Goal: Task Accomplishment & Management: Use online tool/utility

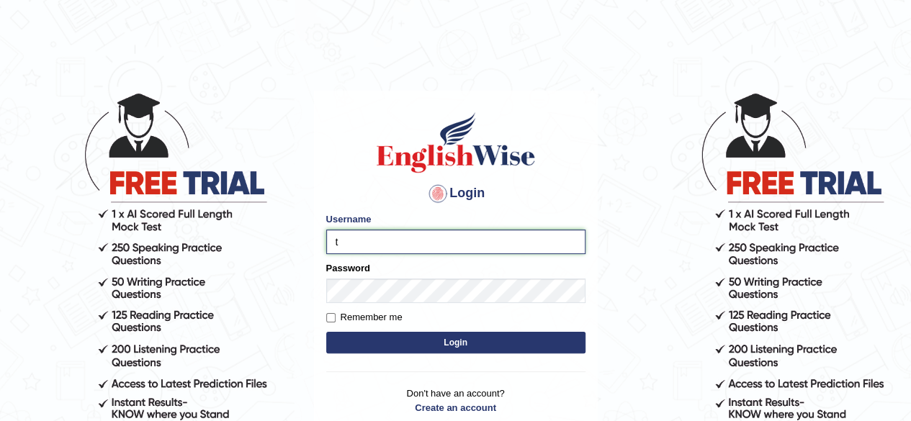
type input "[PERSON_NAME]"
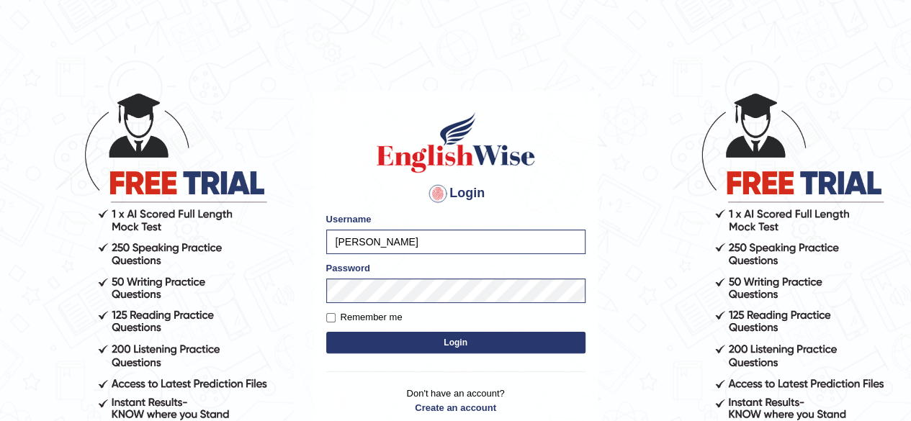
click at [390, 348] on button "Login" at bounding box center [455, 343] width 259 height 22
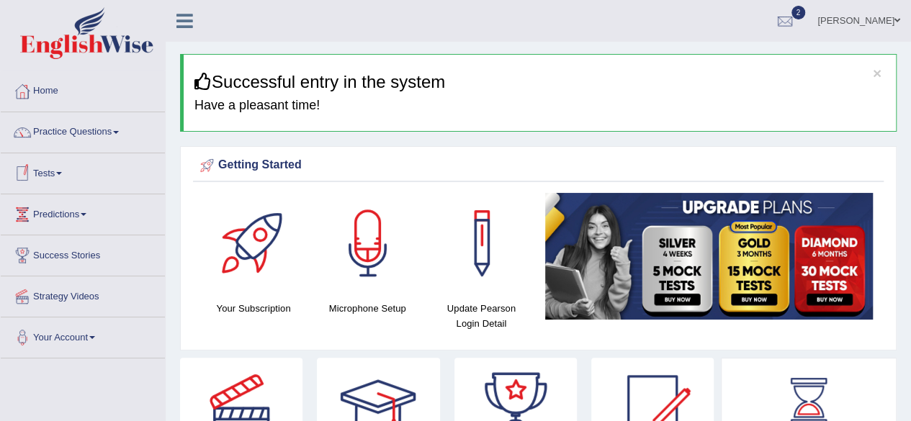
click at [50, 171] on link "Tests" at bounding box center [83, 171] width 164 height 36
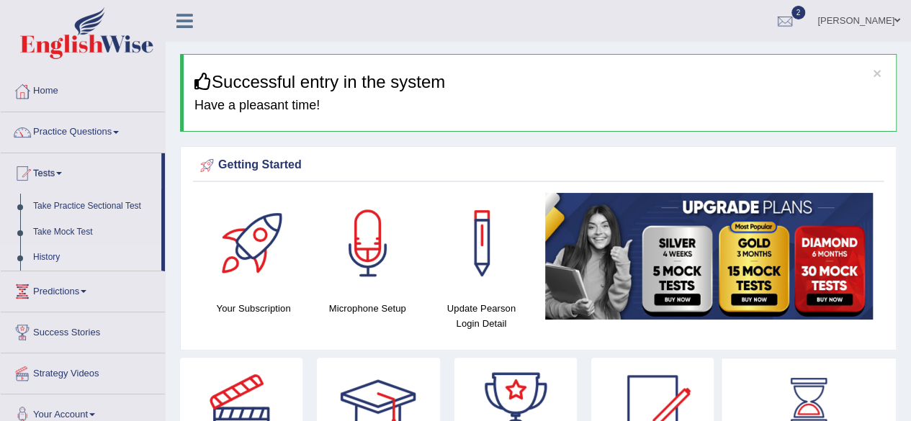
click at [65, 255] on link "History" at bounding box center [94, 258] width 135 height 26
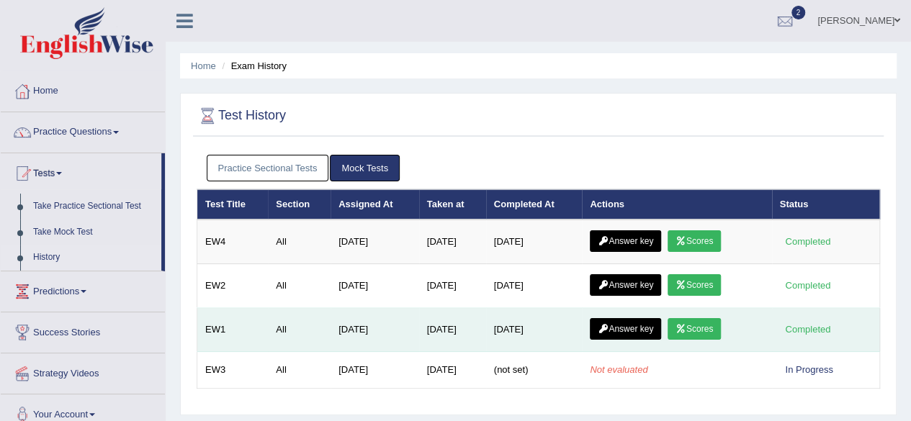
click at [686, 325] on icon at bounding box center [680, 329] width 11 height 9
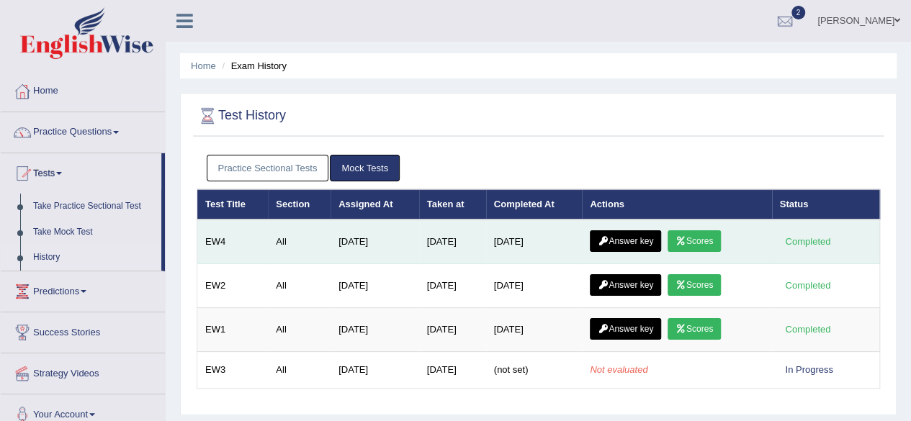
click at [697, 233] on link "Scores" at bounding box center [693, 241] width 53 height 22
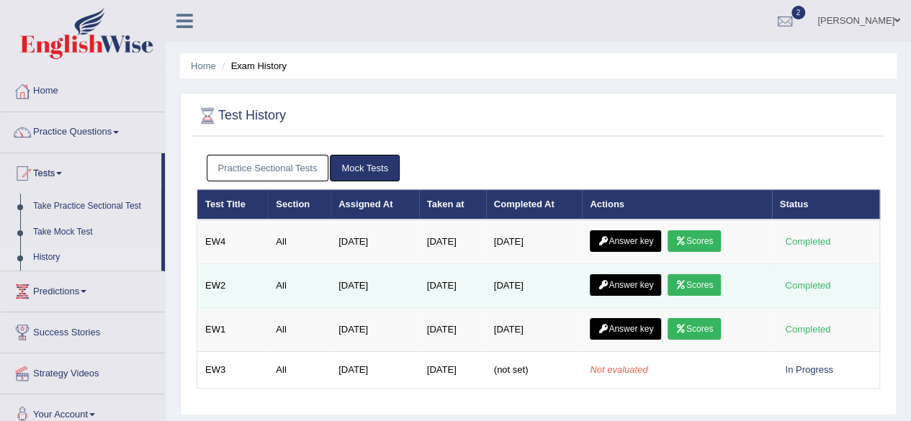
click at [686, 286] on icon at bounding box center [680, 285] width 11 height 9
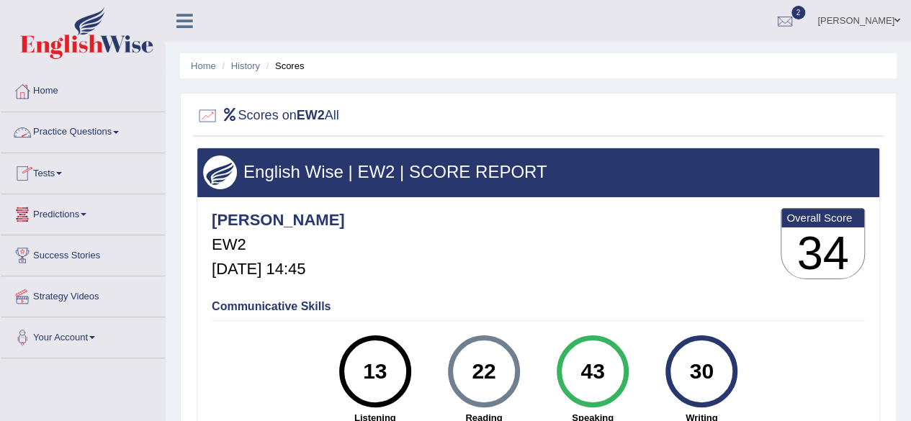
click at [59, 176] on link "Tests" at bounding box center [83, 171] width 164 height 36
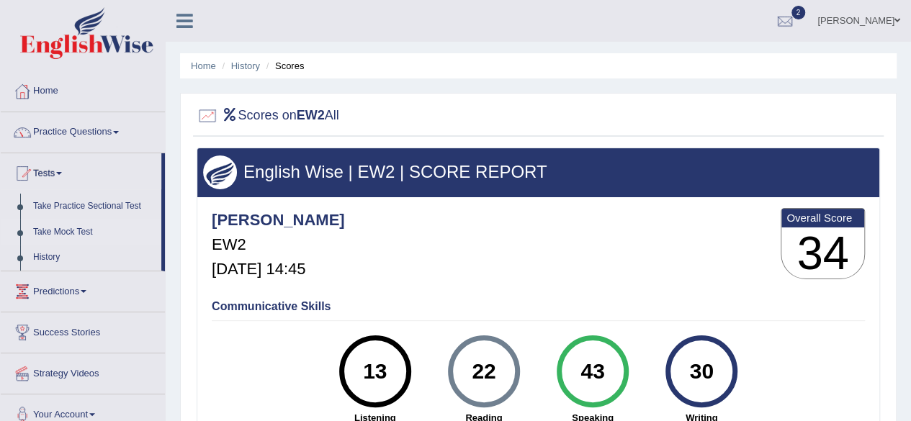
click at [55, 235] on link "Take Mock Test" at bounding box center [94, 233] width 135 height 26
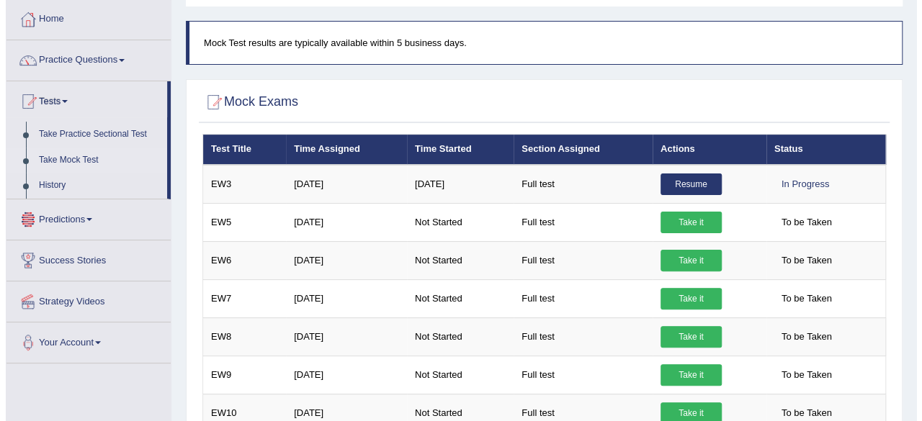
scroll to position [144, 0]
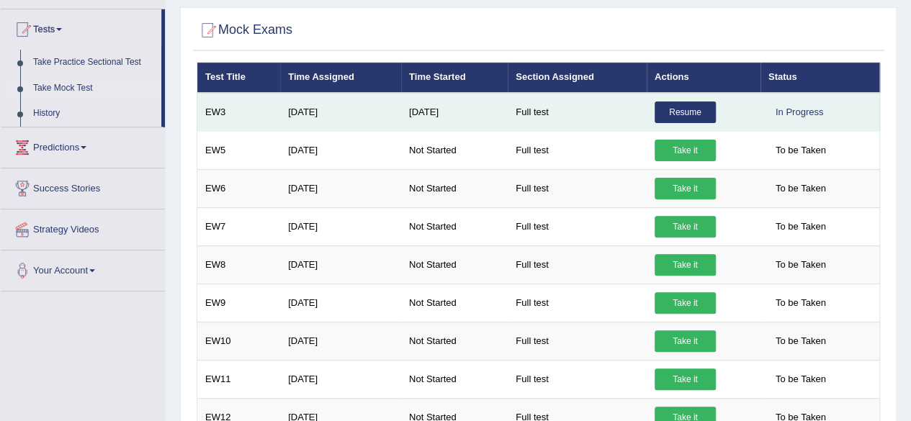
click at [706, 119] on link "Resume" at bounding box center [684, 113] width 61 height 22
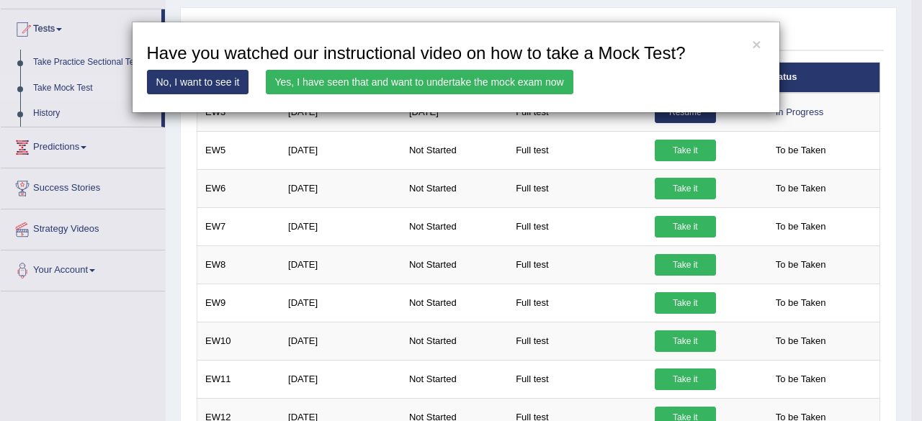
click at [448, 84] on link "Yes, I have seen that and want to undertake the mock exam now" at bounding box center [419, 82] width 307 height 24
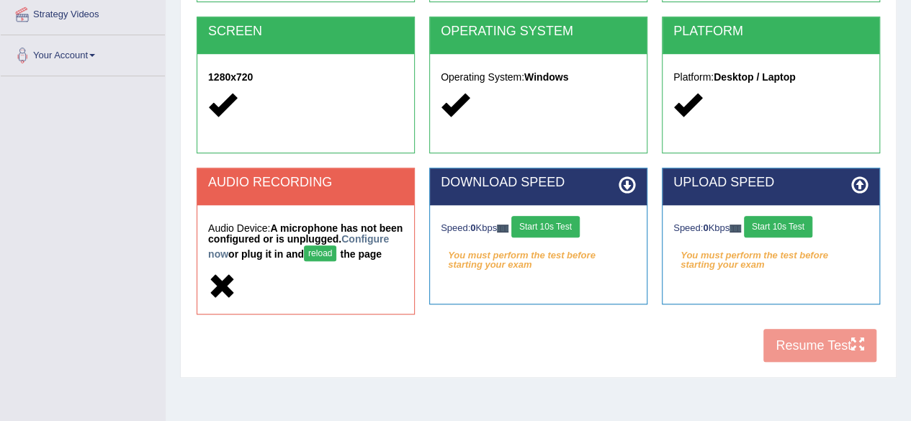
scroll to position [288, 0]
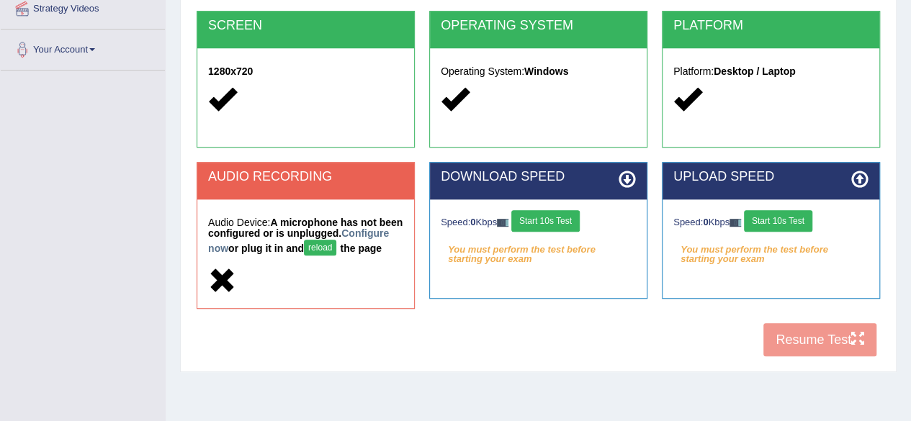
click at [336, 244] on button "reload" at bounding box center [320, 248] width 32 height 16
drag, startPoint x: 0, startPoint y: 0, endPoint x: 369, endPoint y: 246, distance: 442.9
click at [336, 246] on button "reload" at bounding box center [320, 248] width 32 height 16
click at [336, 244] on button "reload" at bounding box center [320, 248] width 32 height 16
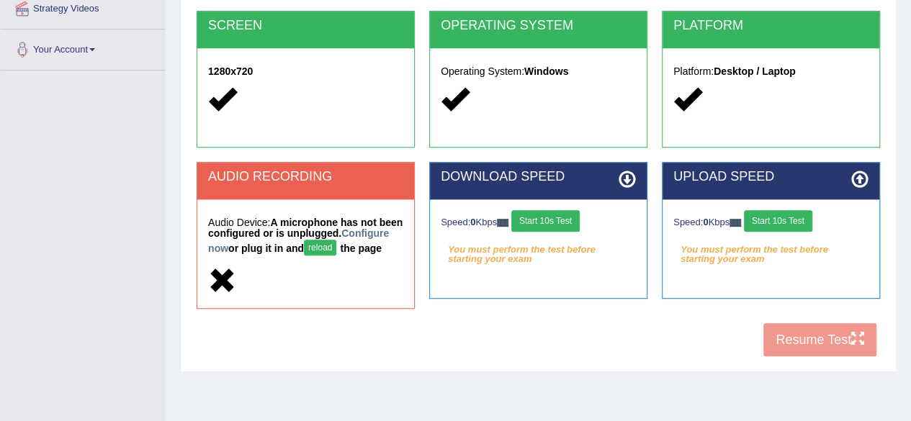
scroll to position [288, 0]
click at [336, 246] on button "reload" at bounding box center [320, 248] width 32 height 16
click at [549, 230] on button "Start 10s Test" at bounding box center [545, 221] width 68 height 22
click at [798, 223] on button "Start 10s Test" at bounding box center [778, 221] width 68 height 22
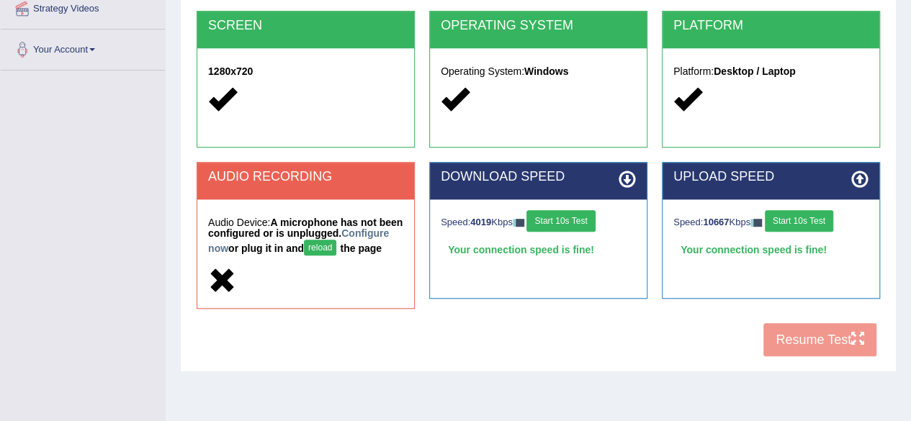
click at [336, 252] on button "reload" at bounding box center [320, 248] width 32 height 16
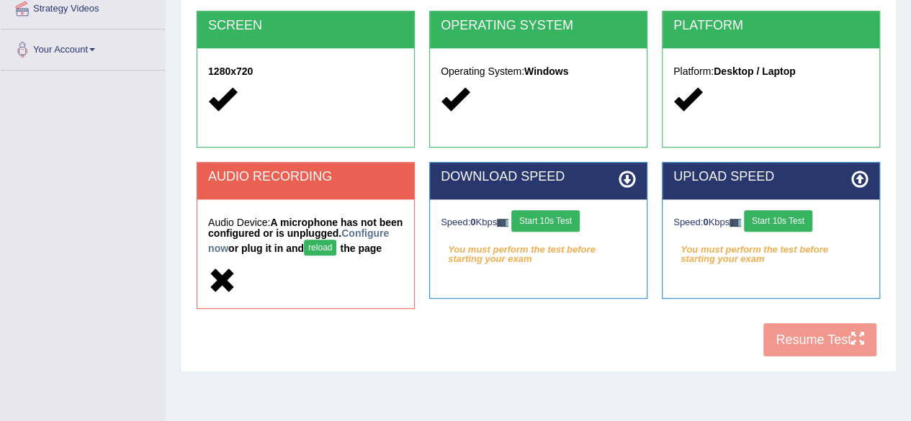
click at [336, 246] on button "reload" at bounding box center [320, 248] width 32 height 16
click at [336, 247] on button "reload" at bounding box center [320, 248] width 32 height 16
click at [441, 348] on div "COOKIES Cookies Enabled JAVASCRIPT Javascript Enabled BROWSER Browser: Chrome S…" at bounding box center [538, 112] width 690 height 505
click at [557, 224] on button "Start 10s Test" at bounding box center [545, 221] width 68 height 22
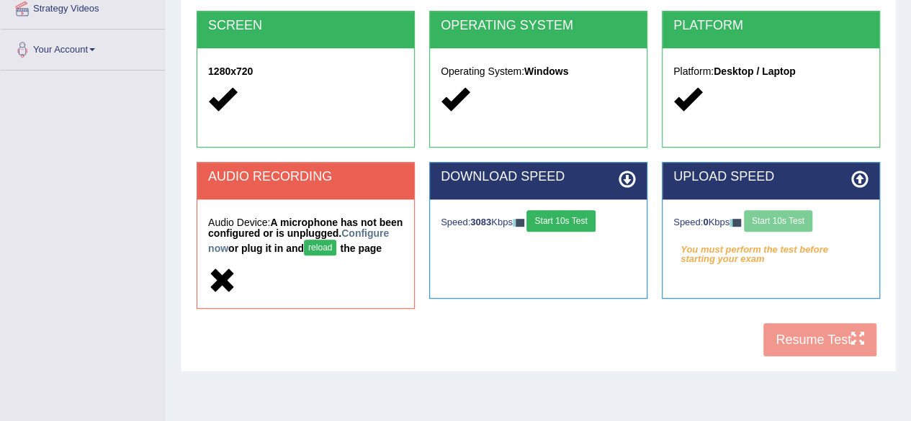
click at [776, 219] on div "Speed: 0 Kbps Start 10s Test" at bounding box center [770, 222] width 195 height 25
click at [765, 217] on button "Start 10s Test" at bounding box center [778, 221] width 68 height 22
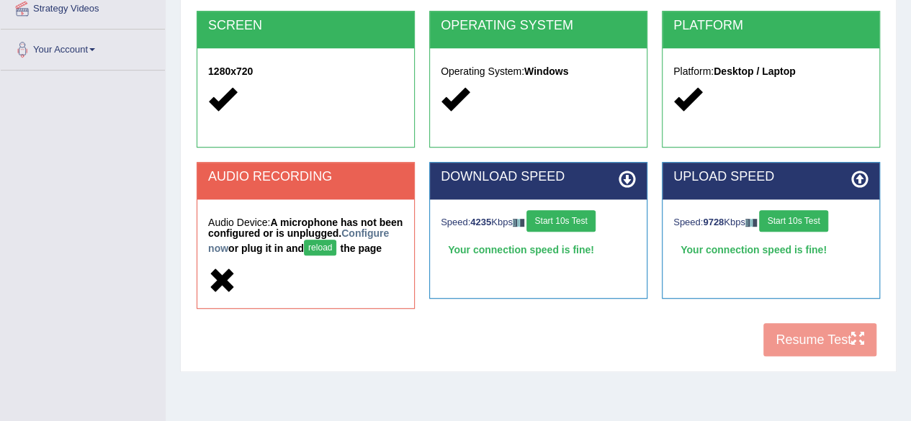
click at [798, 342] on div "COOKIES Cookies Enabled JAVASCRIPT Javascript Enabled BROWSER Browser: Chrome S…" at bounding box center [538, 112] width 690 height 505
click at [798, 341] on div "COOKIES Cookies Enabled JAVASCRIPT Javascript Enabled BROWSER Browser: Chrome S…" at bounding box center [538, 112] width 690 height 505
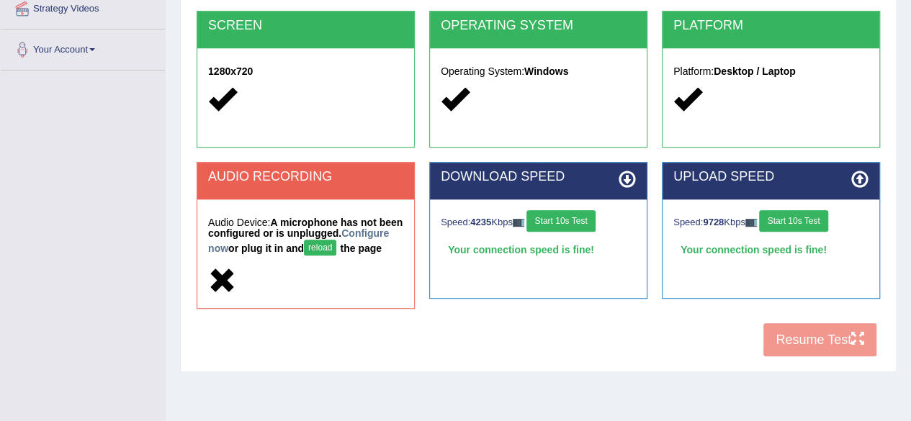
click at [785, 349] on div "COOKIES Cookies Enabled JAVASCRIPT Javascript Enabled BROWSER Browser: Chrome S…" at bounding box center [538, 112] width 690 height 505
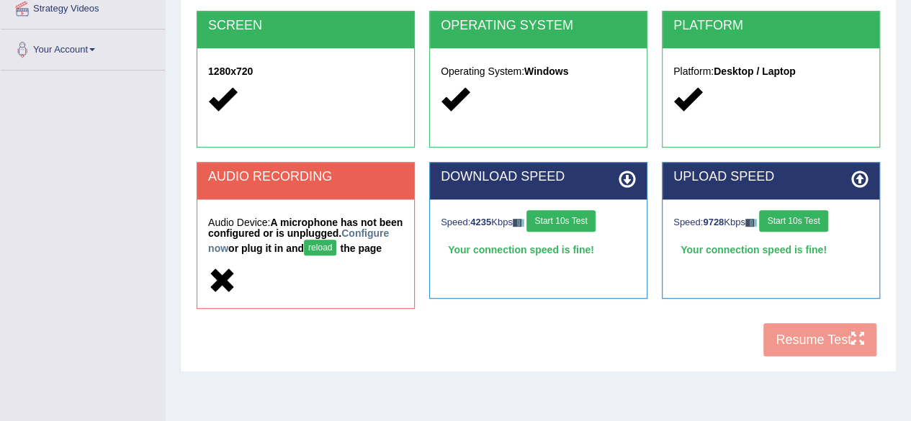
click at [763, 349] on div "COOKIES Cookies Enabled JAVASCRIPT Javascript Enabled BROWSER Browser: Chrome S…" at bounding box center [538, 112] width 690 height 505
drag, startPoint x: 541, startPoint y: 315, endPoint x: 546, endPoint y: 322, distance: 8.8
click at [546, 322] on div "AUDIO RECORDING Audio Device: A microphone has not been configured or is unplug…" at bounding box center [538, 242] width 698 height 161
click at [860, 348] on div "COOKIES Cookies Enabled JAVASCRIPT Javascript Enabled BROWSER Browser: Chrome S…" at bounding box center [538, 112] width 690 height 505
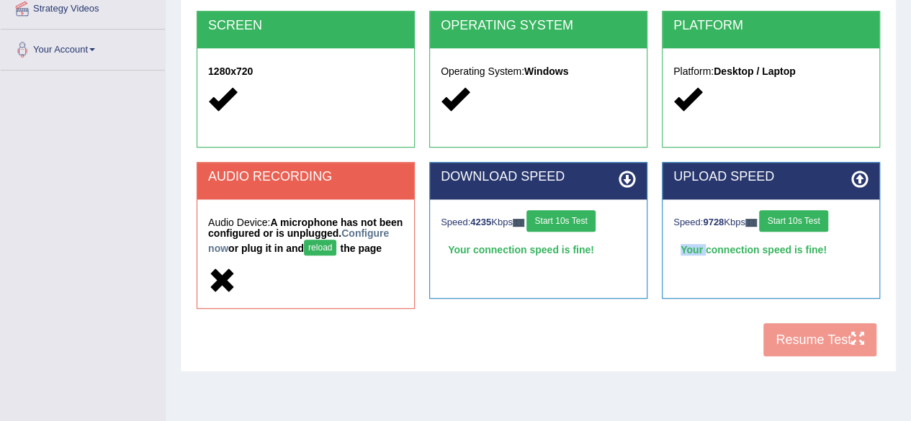
click at [860, 348] on div "COOKIES Cookies Enabled JAVASCRIPT Javascript Enabled BROWSER Browser: Chrome S…" at bounding box center [538, 112] width 690 height 505
click at [830, 336] on div "COOKIES Cookies Enabled JAVASCRIPT Javascript Enabled BROWSER Browser: Chrome S…" at bounding box center [538, 112] width 690 height 505
click at [336, 249] on button "reload" at bounding box center [320, 248] width 32 height 16
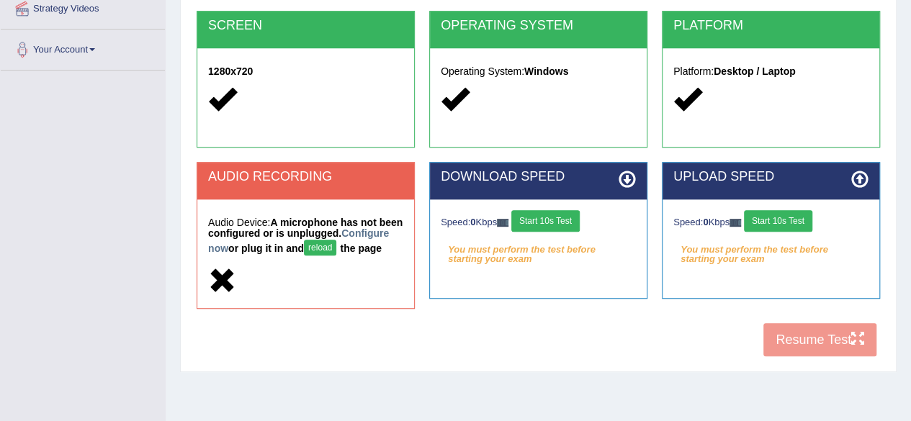
scroll to position [216, 0]
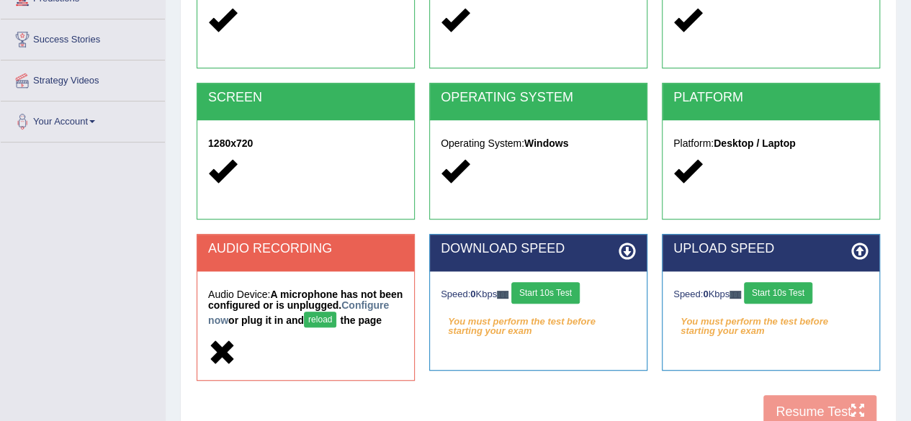
click at [242, 257] on div "AUDIO RECORDING" at bounding box center [305, 253] width 217 height 37
click at [252, 248] on h2 "AUDIO RECORDING" at bounding box center [305, 249] width 195 height 14
click at [336, 320] on button "reload" at bounding box center [320, 320] width 32 height 16
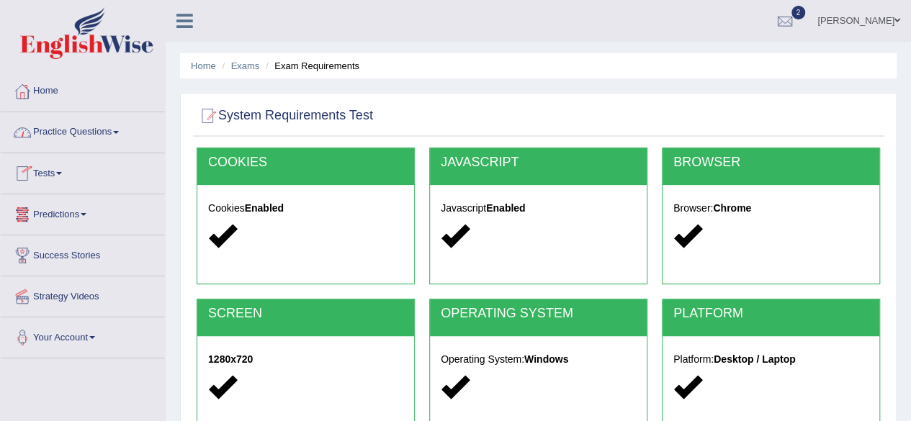
click at [92, 132] on link "Practice Questions" at bounding box center [83, 130] width 164 height 36
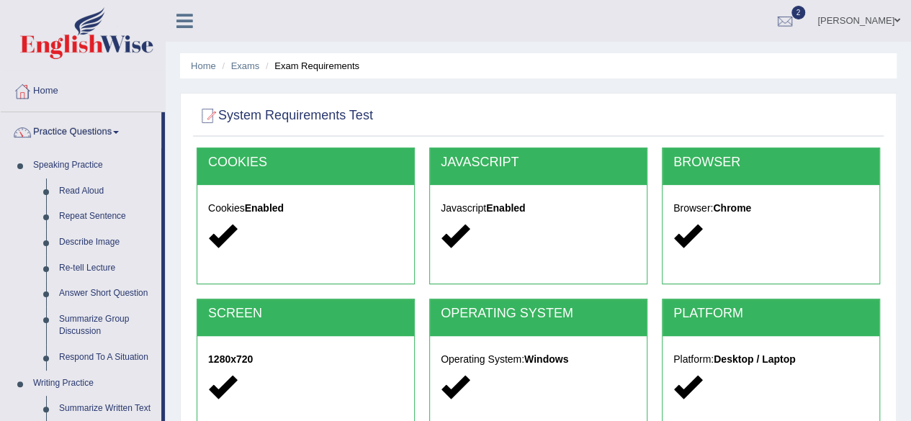
click at [405, 92] on div "Home Exams Exam Requirements System Requirements Test COOKIES Cookies Enabled J…" at bounding box center [538, 360] width 745 height 720
click at [37, 230] on li "Describe Image" at bounding box center [94, 243] width 135 height 26
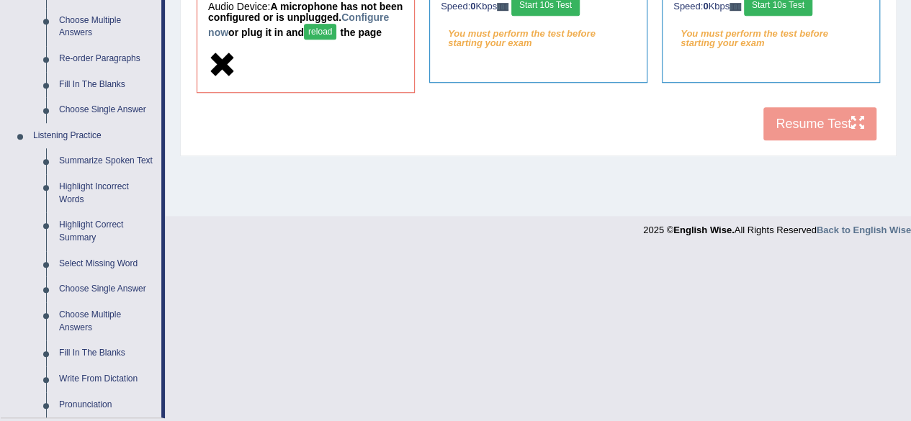
scroll to position [704, 0]
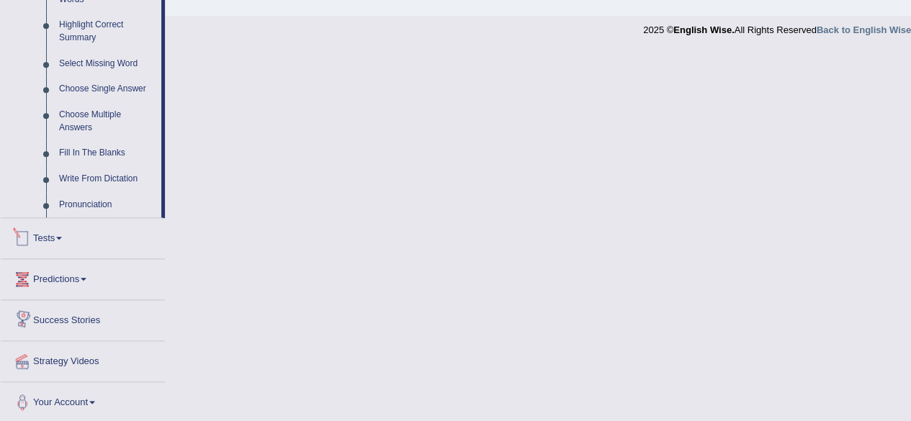
click at [58, 239] on link "Tests" at bounding box center [83, 236] width 164 height 36
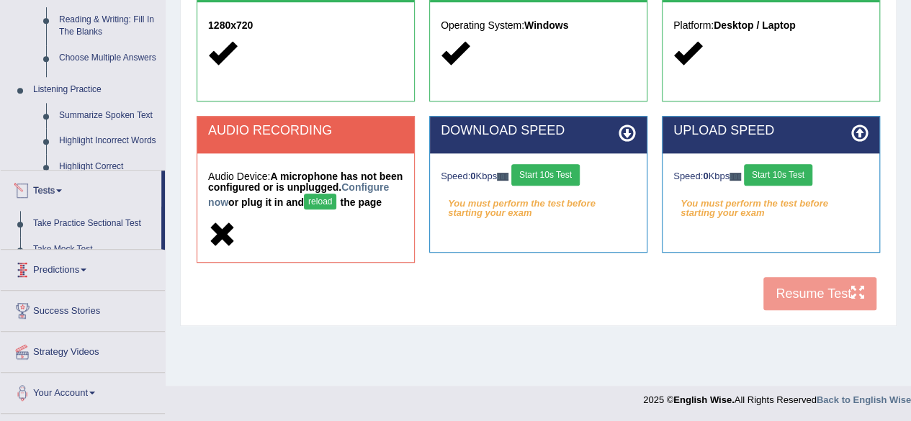
scroll to position [171, 0]
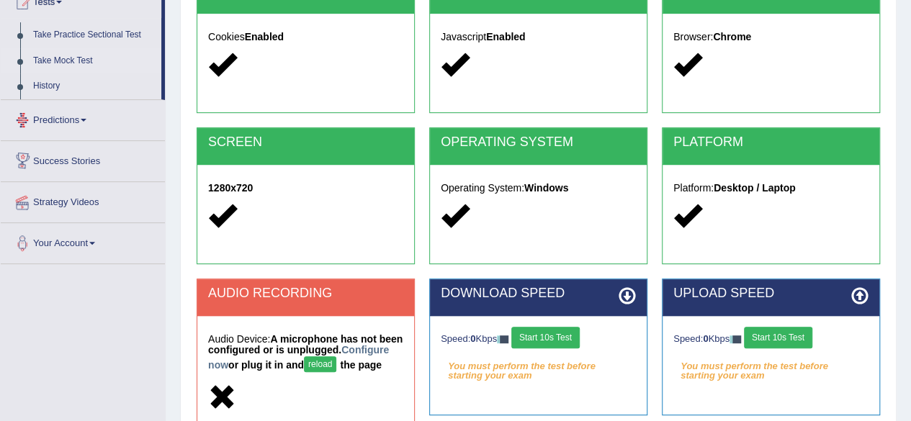
click at [62, 60] on link "Take Mock Test" at bounding box center [94, 61] width 135 height 26
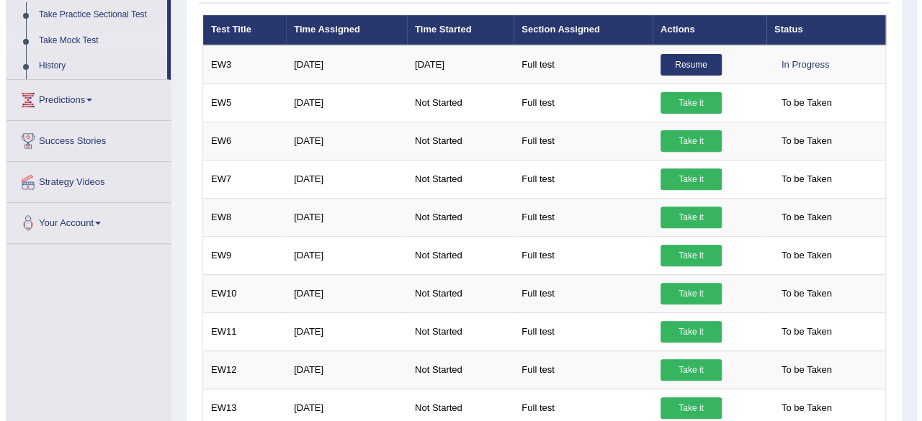
scroll to position [216, 0]
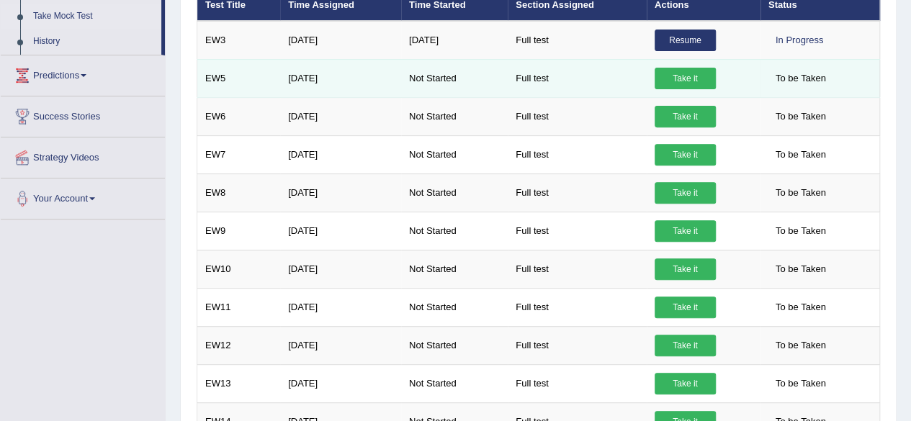
click at [675, 73] on link "Take it" at bounding box center [684, 79] width 61 height 22
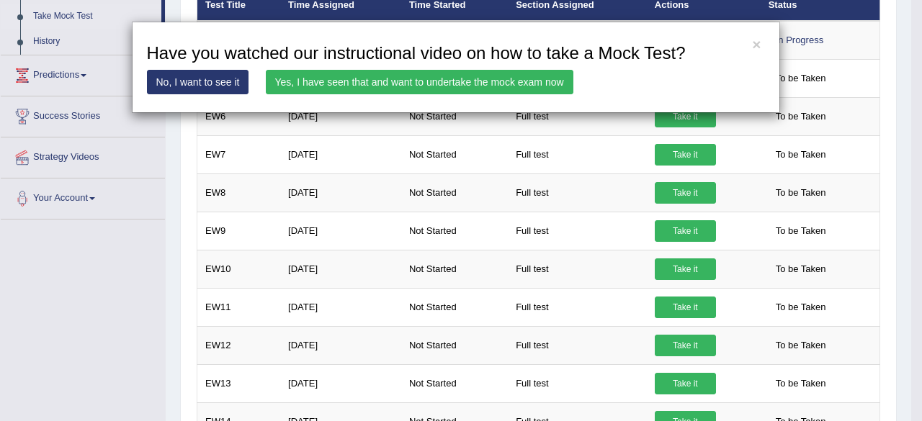
click at [496, 79] on link "Yes, I have seen that and want to undertake the mock exam now" at bounding box center [419, 82] width 307 height 24
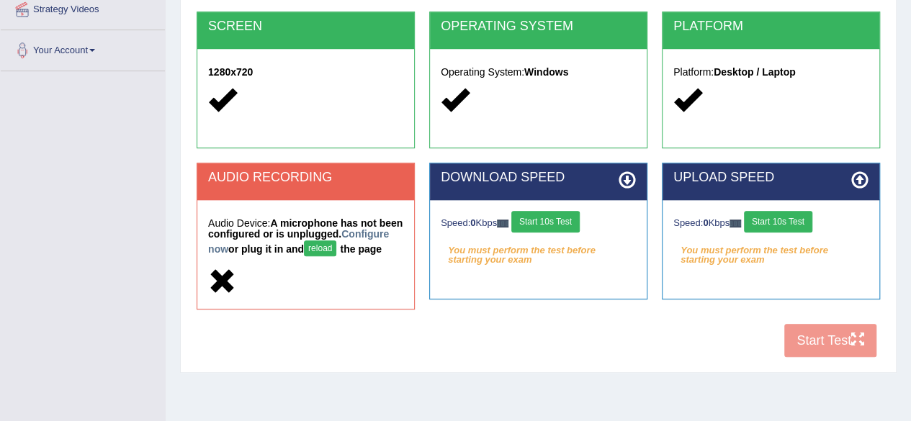
scroll to position [288, 0]
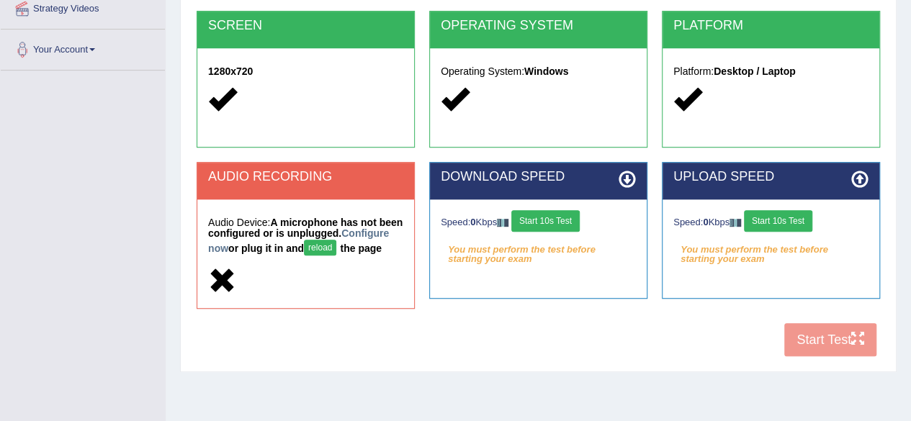
click at [336, 247] on button "reload" at bounding box center [320, 248] width 32 height 16
click at [336, 244] on button "reload" at bounding box center [320, 248] width 32 height 16
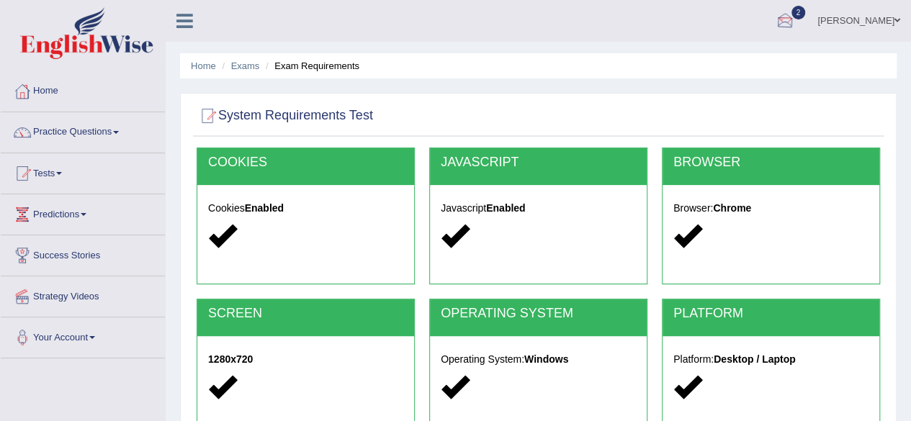
click at [796, 22] on div at bounding box center [785, 22] width 22 height 22
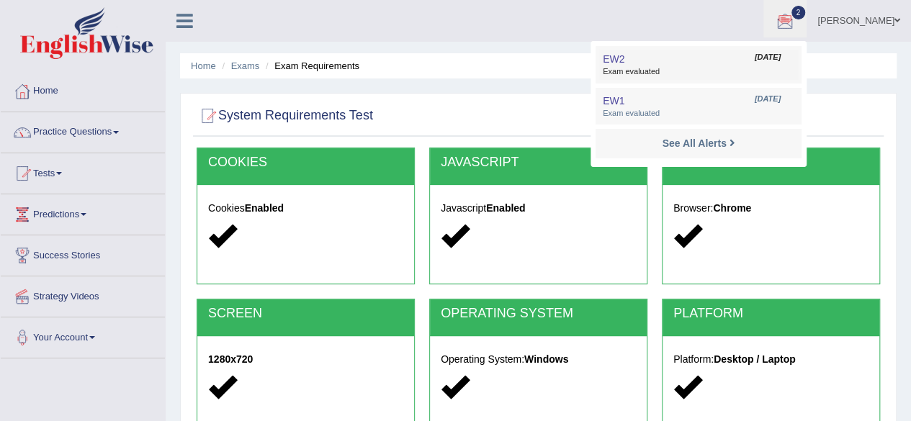
click at [732, 59] on link "EW2 Aug 26, 2025 Exam evaluated" at bounding box center [698, 65] width 199 height 30
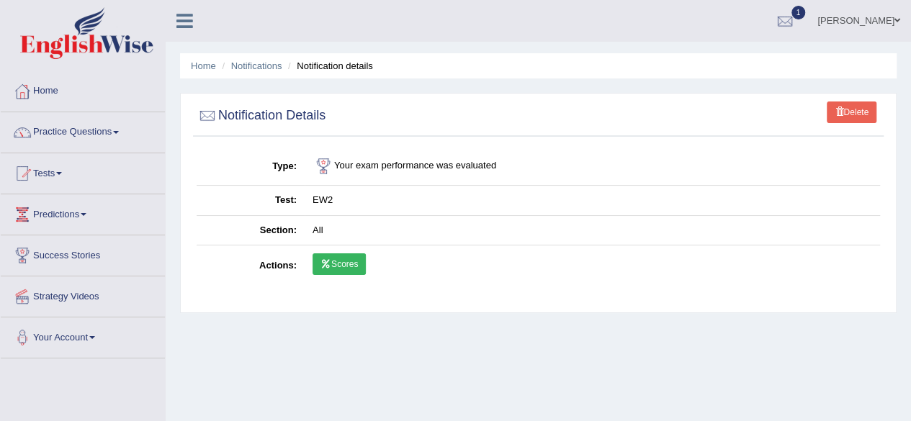
click at [320, 266] on icon at bounding box center [325, 264] width 11 height 9
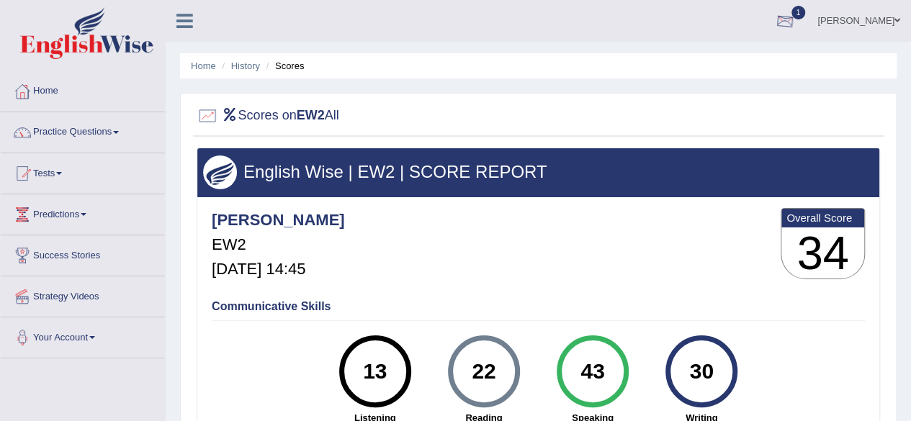
click at [796, 24] on div at bounding box center [785, 22] width 22 height 22
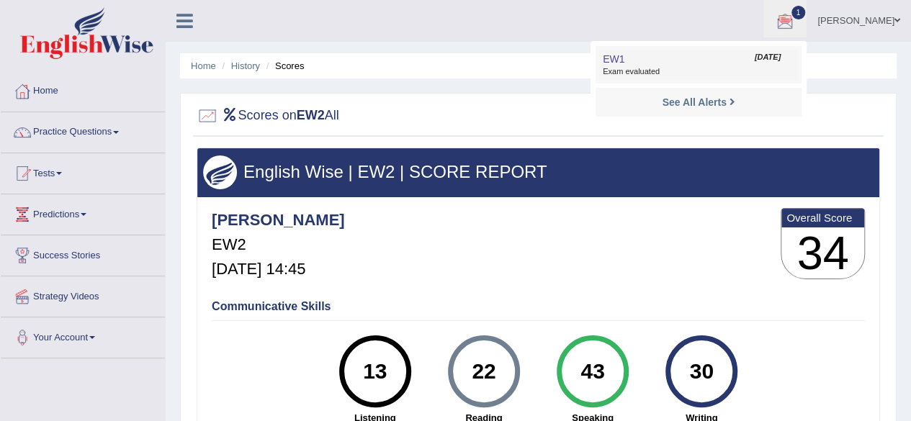
click at [703, 66] on span "Exam evaluated" at bounding box center [699, 72] width 192 height 12
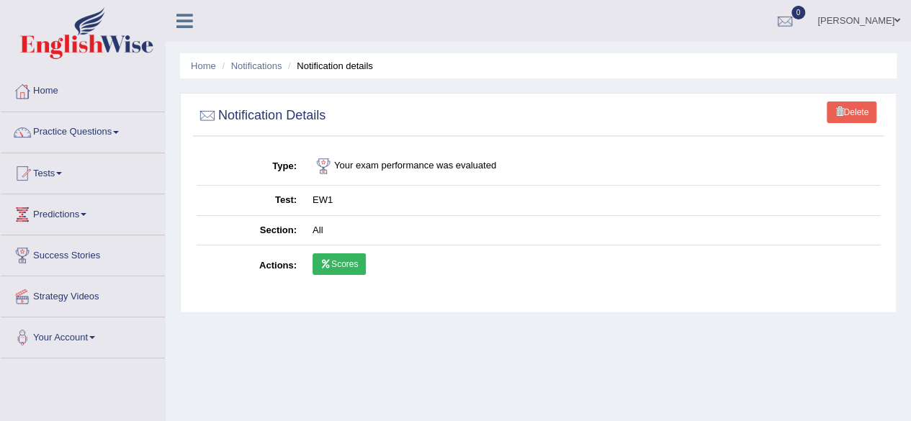
click at [332, 262] on link "Scores" at bounding box center [338, 264] width 53 height 22
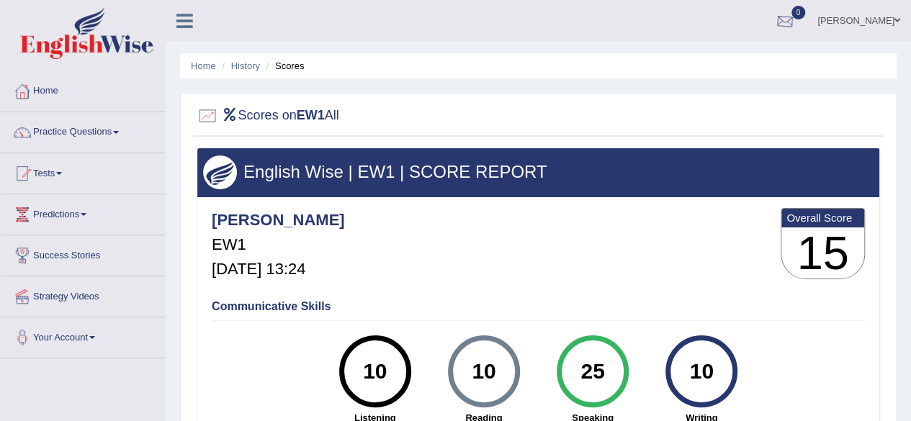
click at [796, 19] on div at bounding box center [785, 22] width 22 height 22
